Goal: Register for event/course

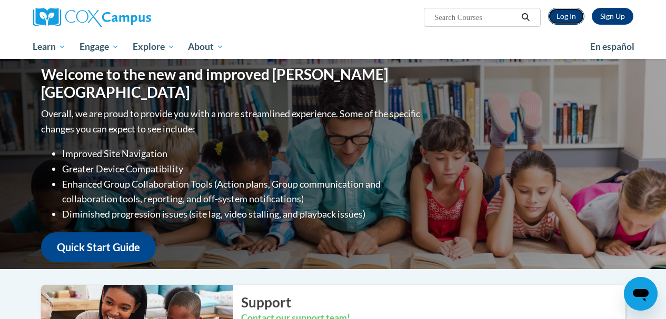
click at [567, 24] on link "Log In" at bounding box center [566, 16] width 36 height 17
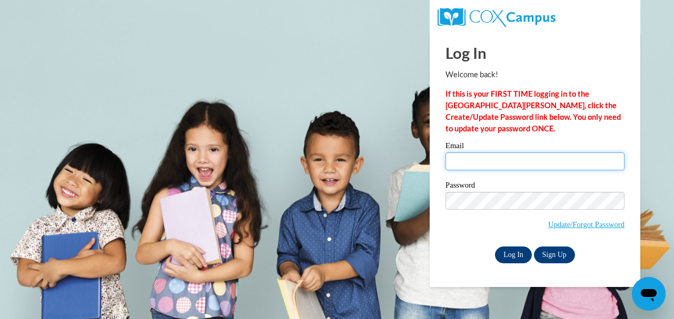
type input "lgresham@tiger.brenau.edu"
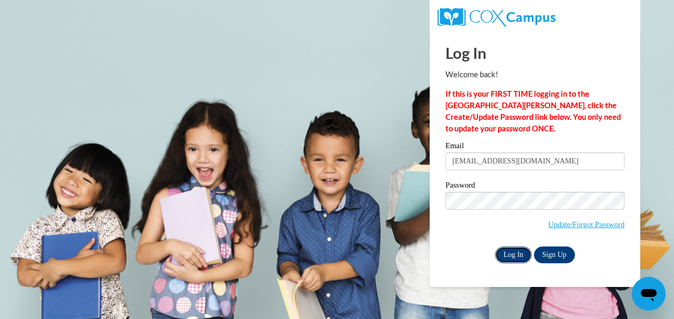
click at [524, 253] on input "Log In" at bounding box center [513, 255] width 37 height 17
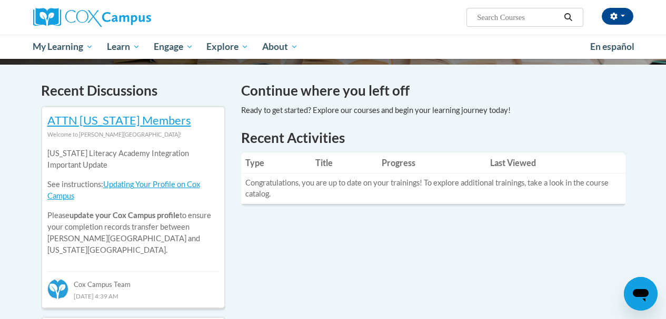
scroll to position [305, 0]
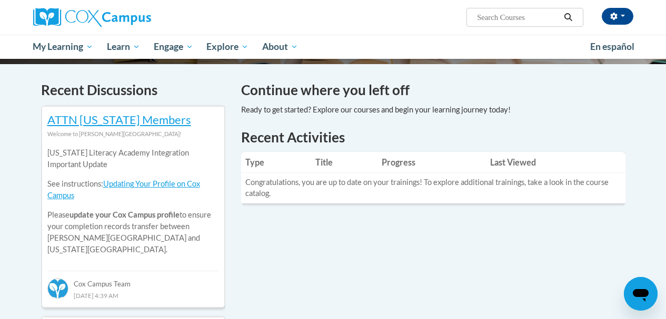
click at [493, 15] on input "Search..." at bounding box center [518, 17] width 84 height 13
type input "data driven"
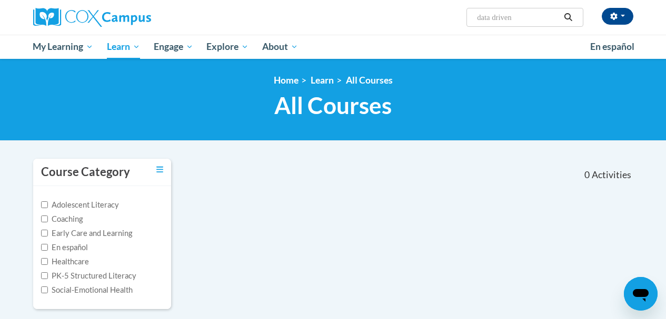
click at [485, 29] on div "LaShundra Gresham (America/New_York UTC-04:00) My Profile Inbox My Transcripts …" at bounding box center [333, 17] width 616 height 35
click at [484, 24] on span "Search Search... data driven" at bounding box center [524, 17] width 116 height 19
click at [509, 16] on input "data driven" at bounding box center [518, 17] width 84 height 13
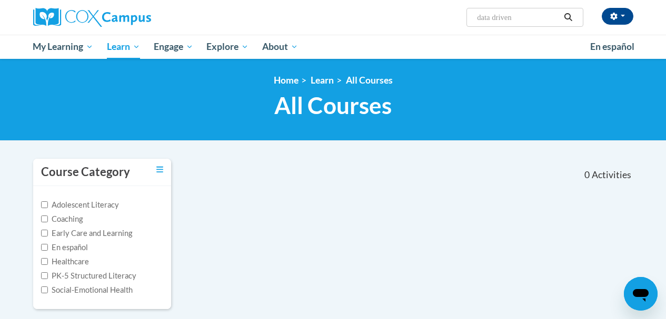
paste input ""Data-Driven Instruction" Course"
type input ""Data-Driven Instruction" Course"
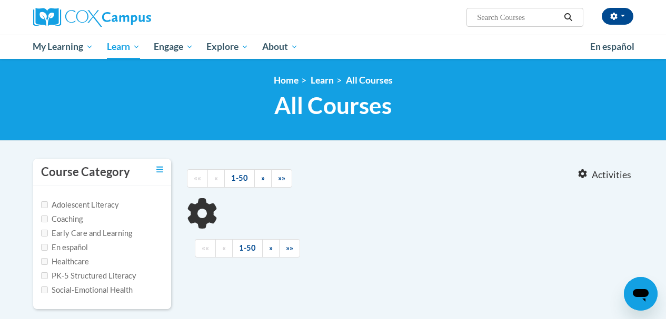
type input ""Data-Driven Instruction" Course"
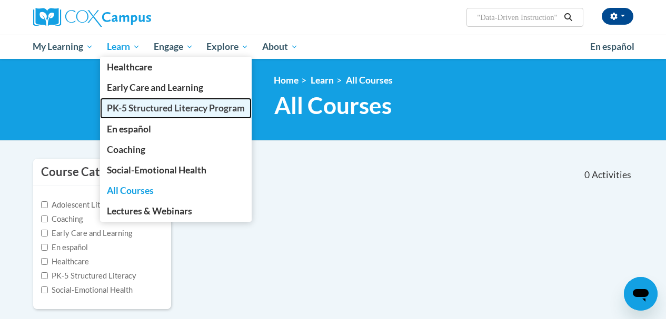
click at [127, 104] on span "PK-5 Structured Literacy Program" at bounding box center [176, 108] width 138 height 11
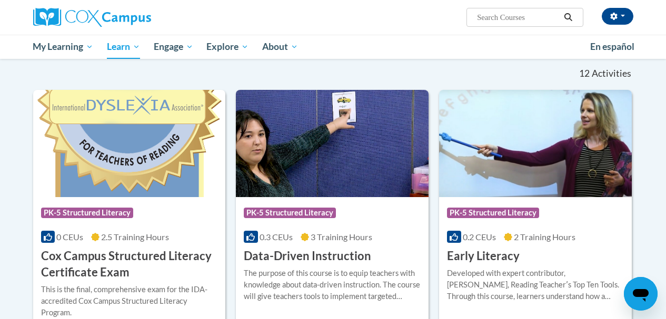
scroll to position [335, 0]
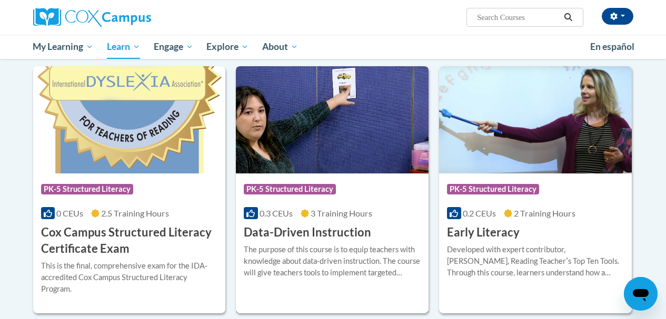
click at [296, 192] on span "PK-5 Structured Literacy" at bounding box center [290, 189] width 92 height 11
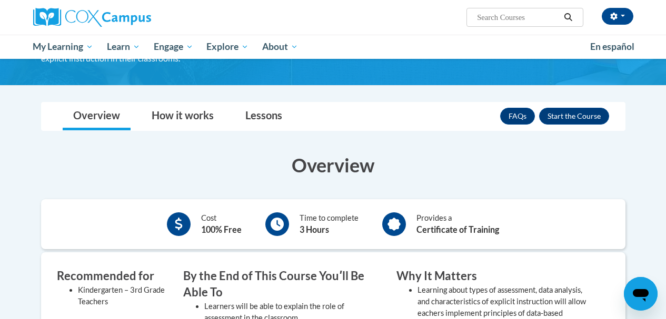
scroll to position [113, 0]
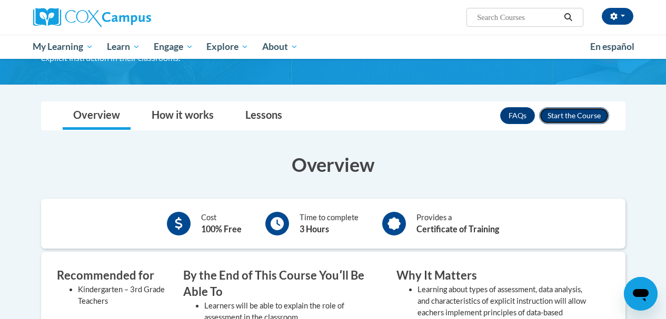
click at [597, 118] on button "Enroll" at bounding box center [574, 115] width 70 height 17
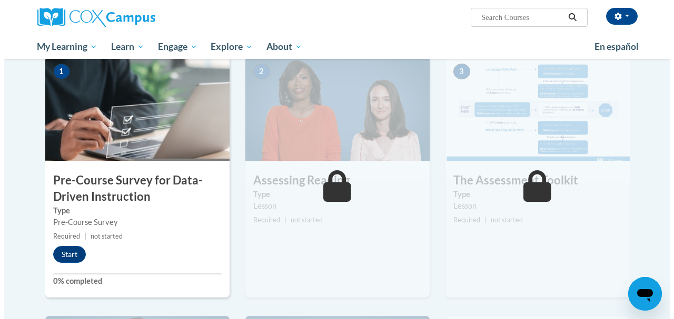
scroll to position [219, 0]
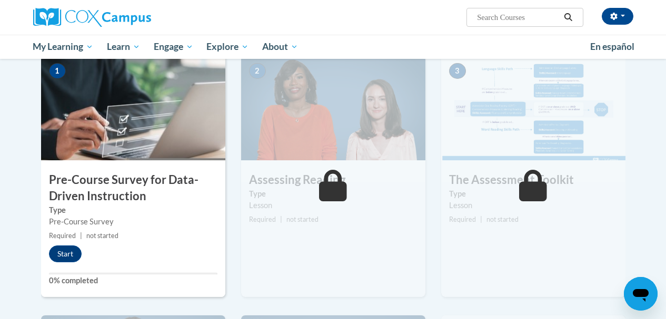
click at [68, 266] on div "1 Pre-Course Survey for Data-Driven Instruction Type Pre-Course Survey Required…" at bounding box center [133, 176] width 184 height 242
click at [65, 261] on button "Start" at bounding box center [65, 254] width 33 height 17
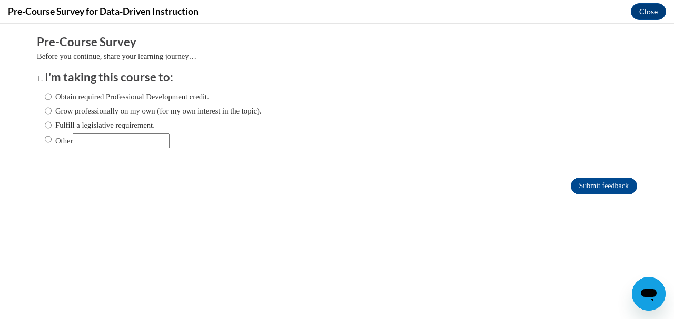
scroll to position [0, 0]
click at [101, 108] on label "Grow professionally on my own (for my own interest in the topic)." at bounding box center [153, 111] width 217 height 12
click at [52, 108] on input "Grow professionally on my own (for my own interest in the topic)." at bounding box center [48, 111] width 7 height 12
radio input "true"
click at [153, 95] on label "Obtain required Professional Development credit." at bounding box center [127, 97] width 164 height 12
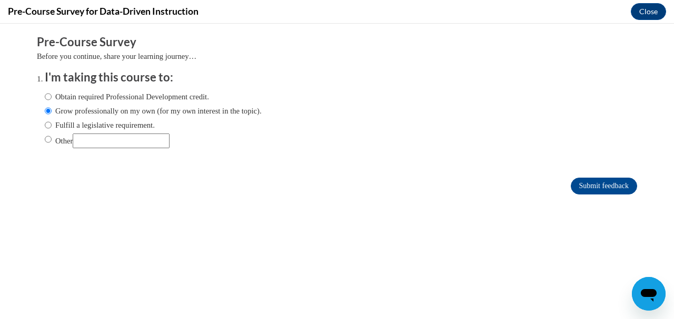
click at [52, 95] on input "Obtain required Professional Development credit." at bounding box center [48, 97] width 7 height 12
radio input "true"
click at [592, 180] on input "Submit feedback" at bounding box center [603, 186] width 66 height 17
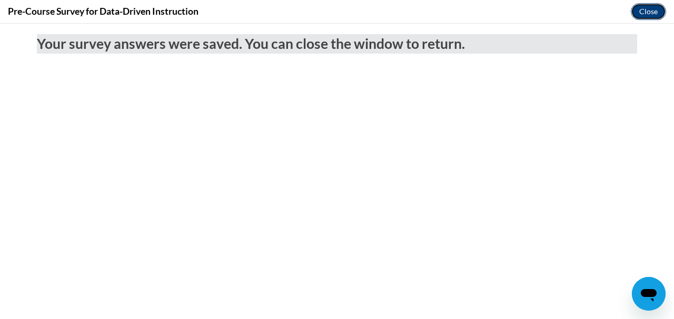
click at [646, 9] on button "Close" at bounding box center [647, 11] width 35 height 17
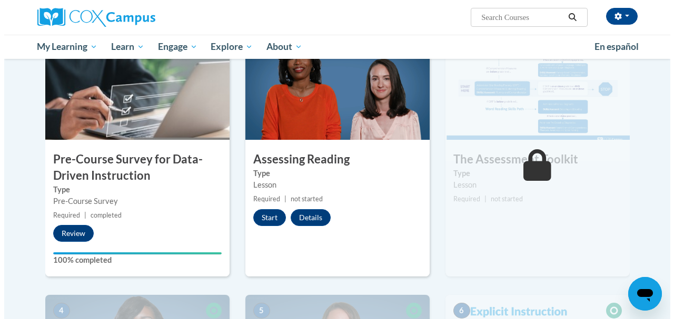
scroll to position [241, 0]
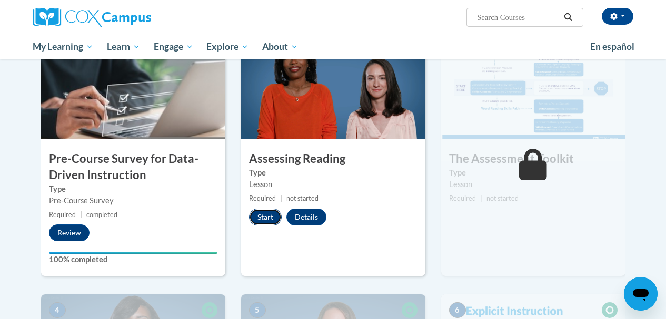
click at [261, 216] on button "Start" at bounding box center [265, 217] width 33 height 17
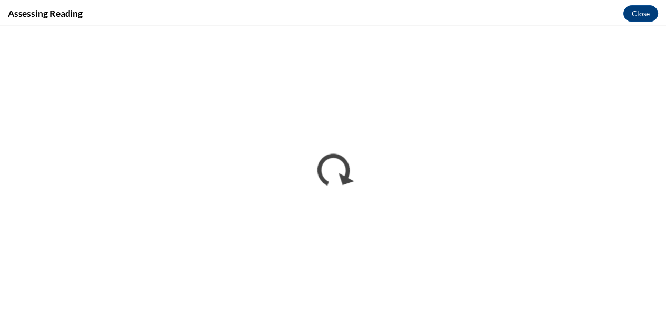
scroll to position [0, 0]
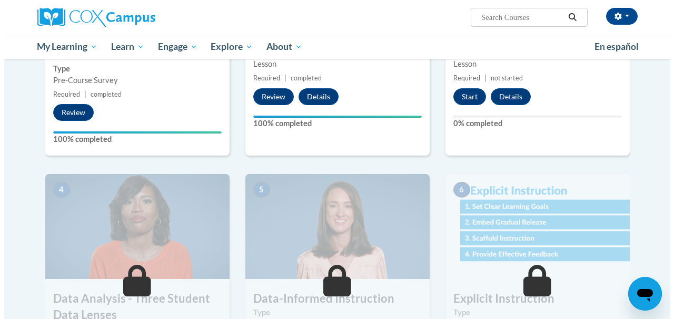
scroll to position [361, 0]
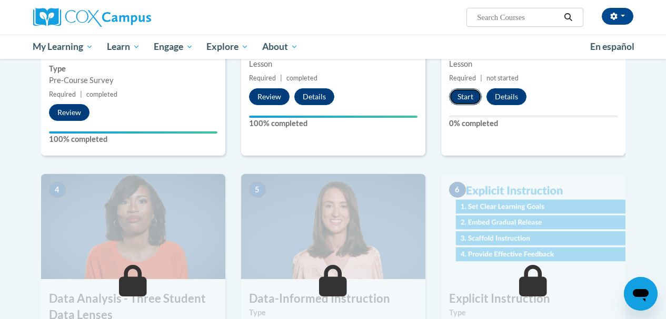
click at [472, 101] on button "Start" at bounding box center [465, 96] width 33 height 17
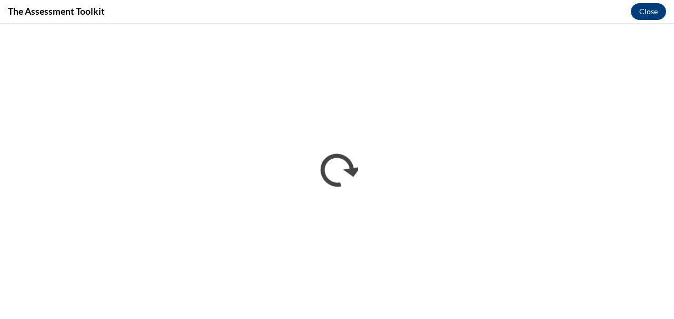
scroll to position [0, 0]
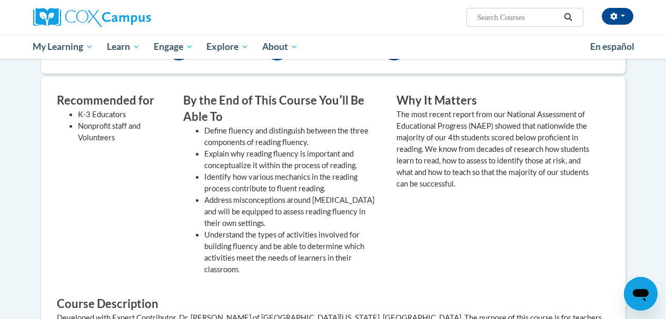
scroll to position [317, 0]
